Goal: Find specific page/section: Find specific page/section

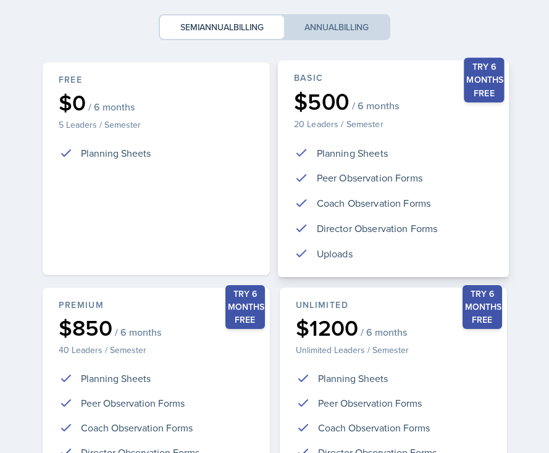
scroll to position [258, 0]
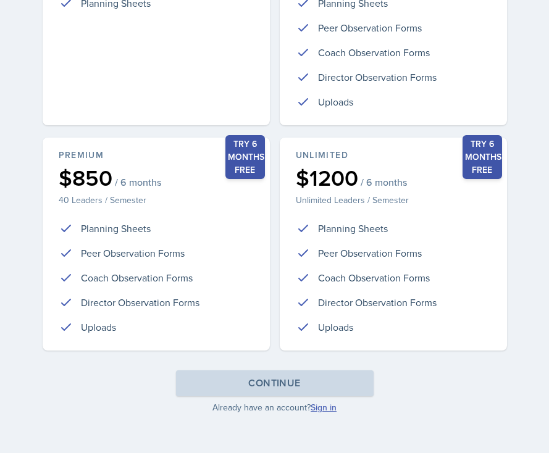
click at [321, 410] on link "Sign in" at bounding box center [324, 407] width 26 height 12
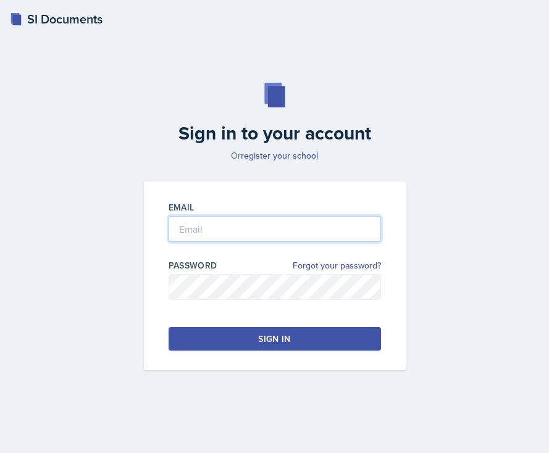
type input "[EMAIL_ADDRESS][DOMAIN_NAME]"
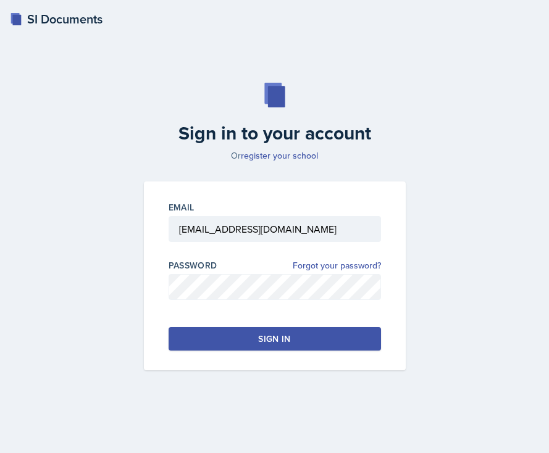
click at [259, 333] on div "Sign in" at bounding box center [274, 339] width 32 height 12
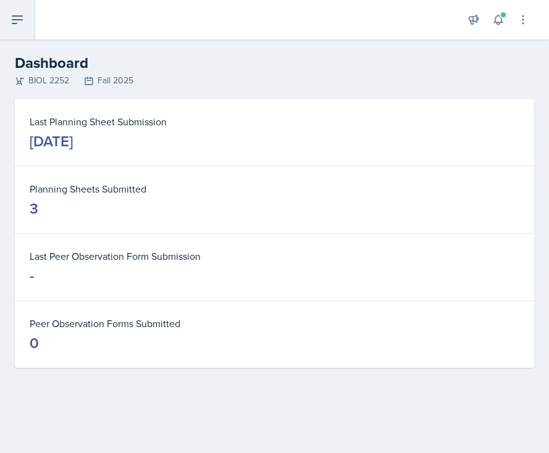
click at [25, 22] on button at bounding box center [17, 20] width 35 height 40
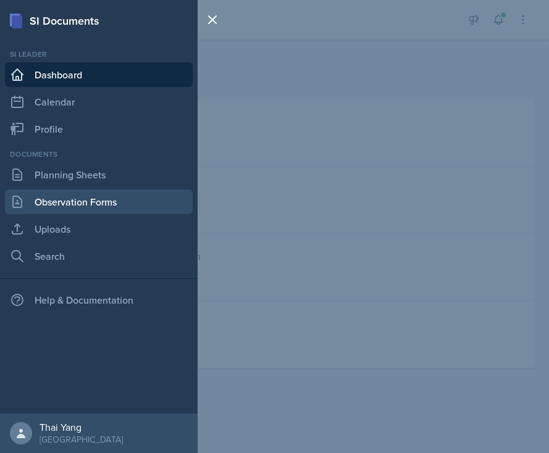
click at [80, 199] on link "Observation Forms" at bounding box center [99, 202] width 188 height 25
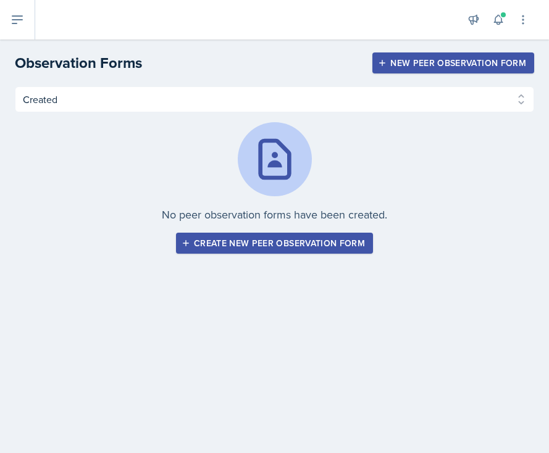
click at [382, 187] on div "No peer observation forms have been created. Create new peer observation form" at bounding box center [274, 187] width 519 height 131
